Goal: Entertainment & Leisure: Consume media (video, audio)

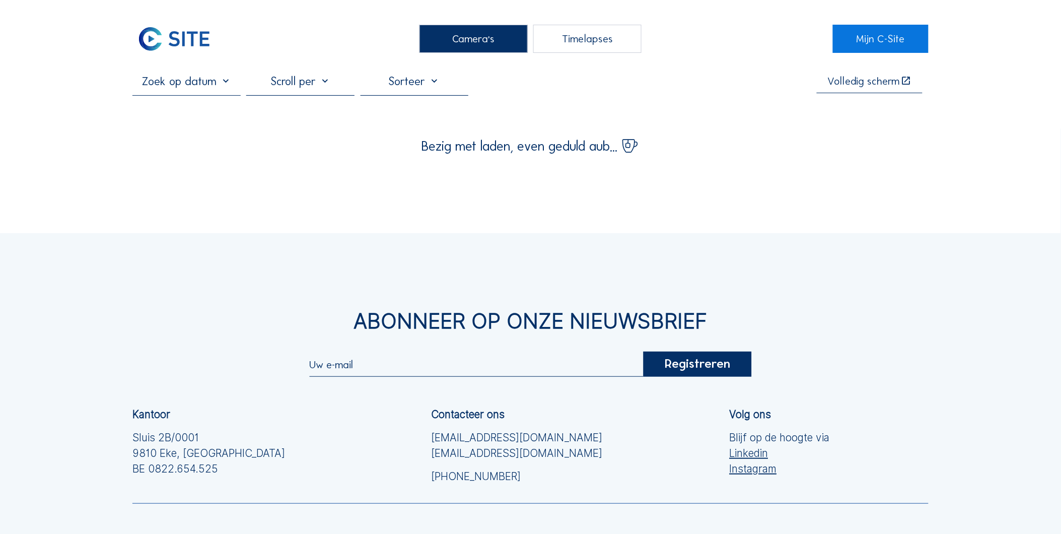
click at [481, 43] on div "Camera's" at bounding box center [474, 39] width 108 height 28
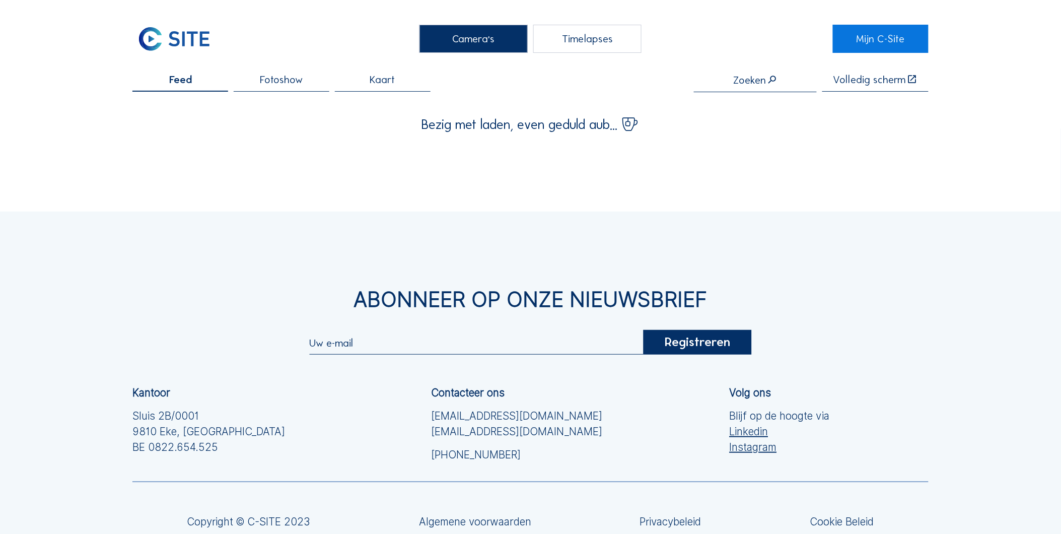
click at [477, 38] on div "Camera's" at bounding box center [474, 39] width 108 height 28
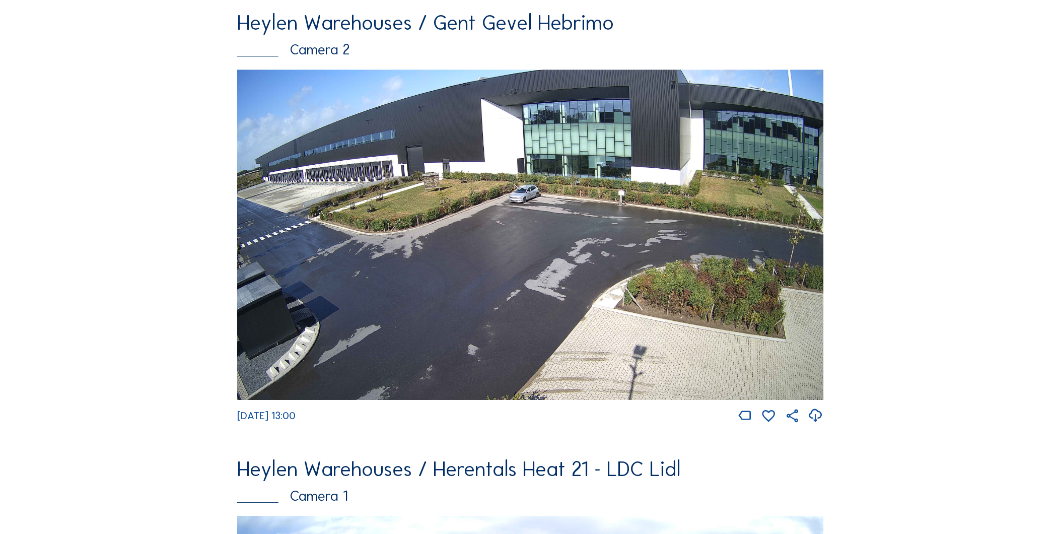
scroll to position [2352, 0]
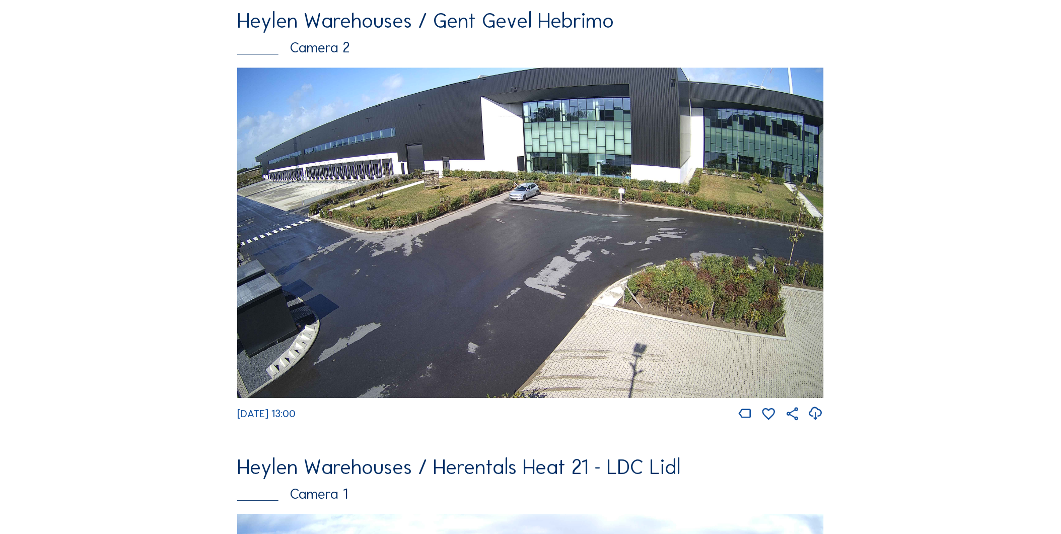
click at [475, 220] on img at bounding box center [530, 233] width 587 height 330
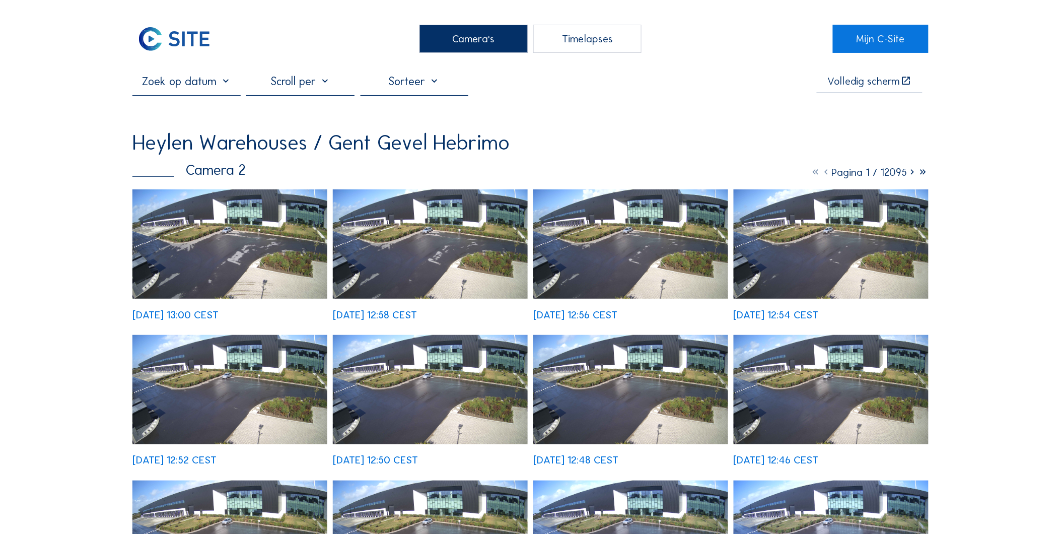
click at [260, 242] on img at bounding box center [229, 244] width 195 height 110
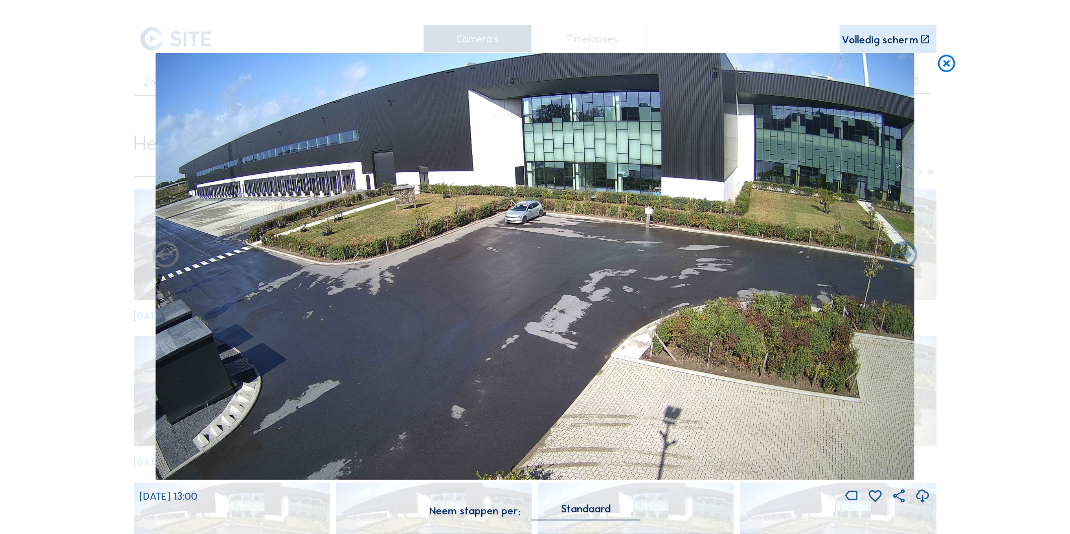
click at [588, 511] on div "Standaard" at bounding box center [585, 508] width 49 height 9
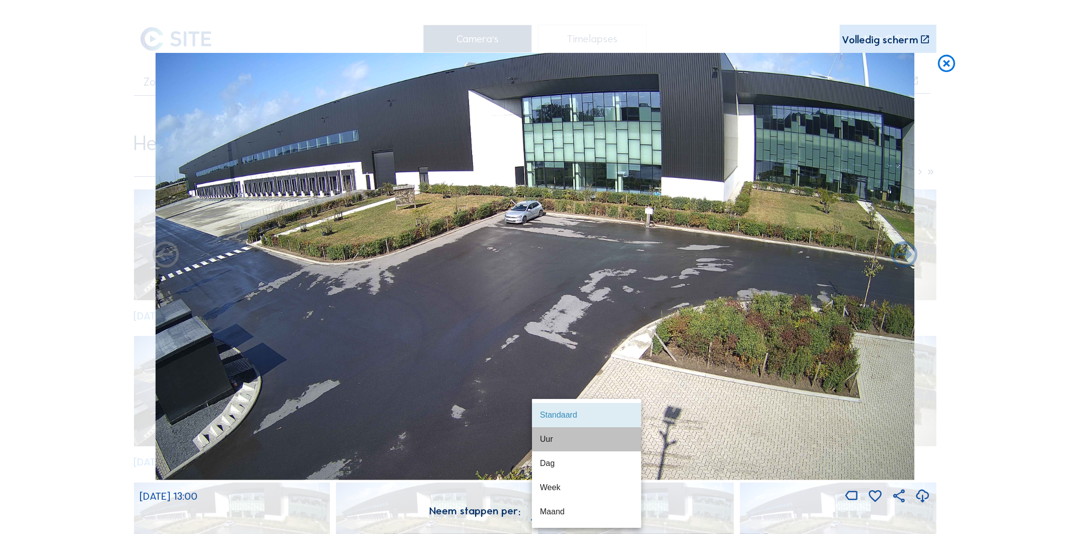
click at [588, 440] on div "Uur" at bounding box center [586, 439] width 93 height 10
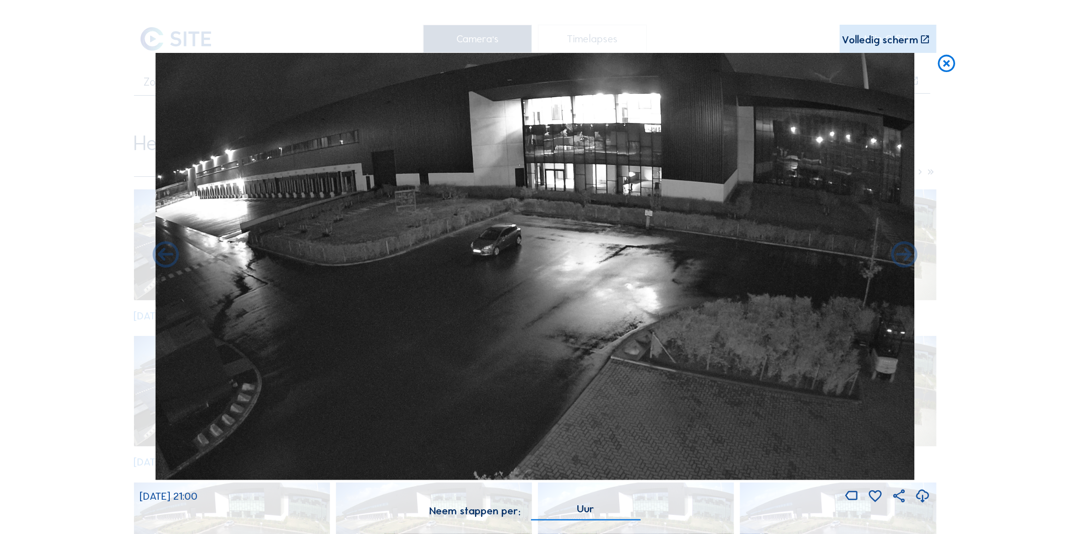
click at [955, 65] on icon at bounding box center [946, 64] width 21 height 22
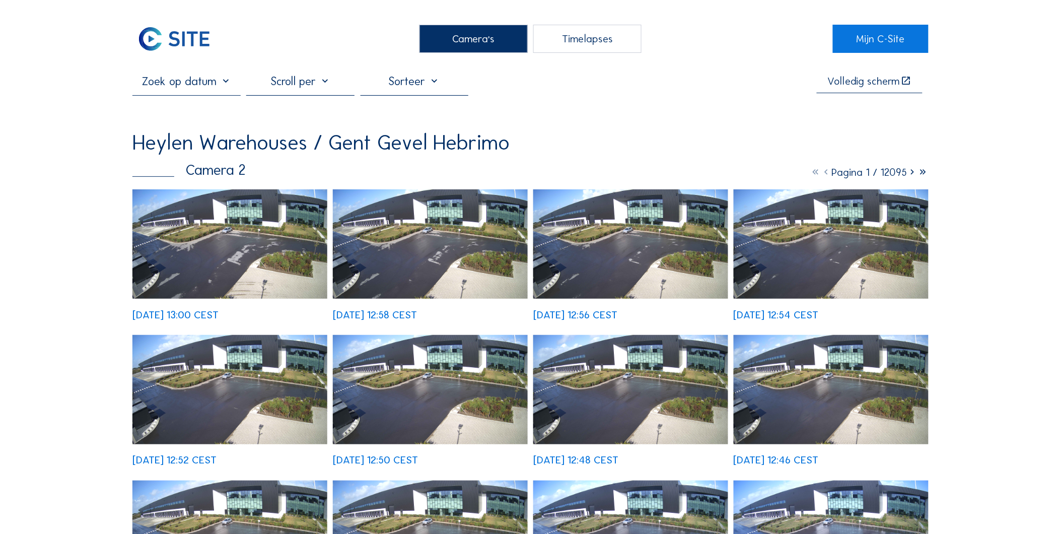
click at [579, 114] on div "Volledig [PERSON_NAME] Heylen Warehouses / [GEOGRAPHIC_DATA] Gevel Hebrimo Came…" at bounding box center [530, 415] width 796 height 683
